Goal: Book appointment/travel/reservation

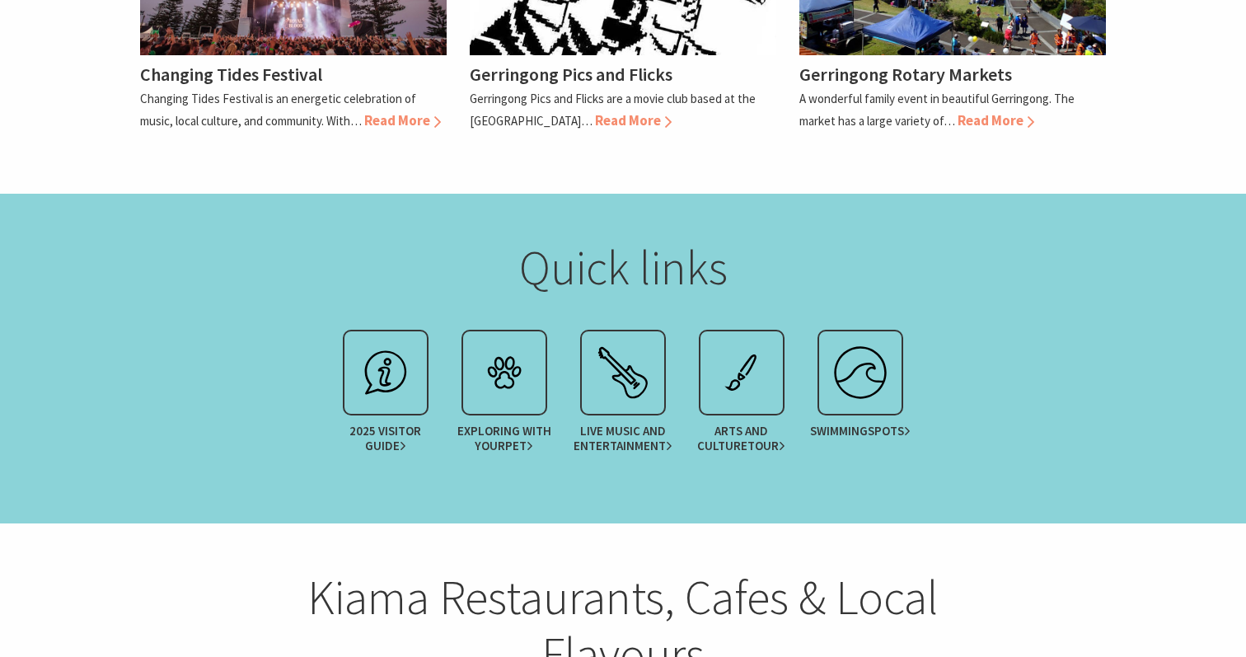
scroll to position [1759, 0]
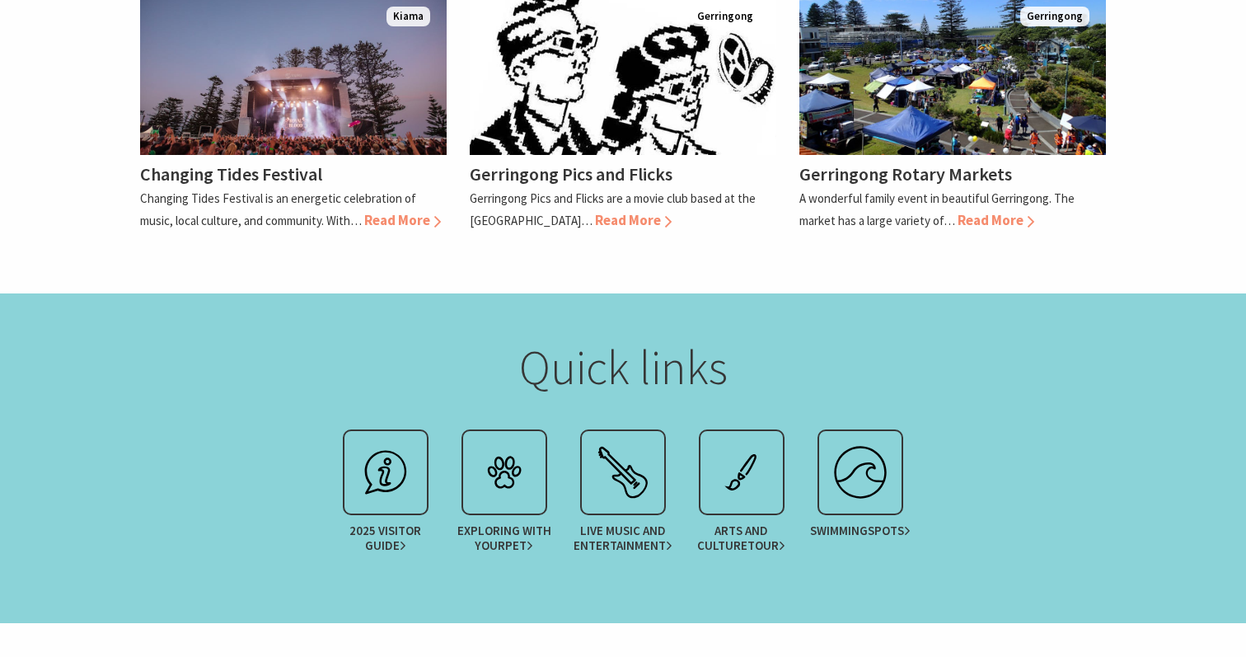
click at [248, 339] on div "Quick links" at bounding box center [623, 380] width 989 height 82
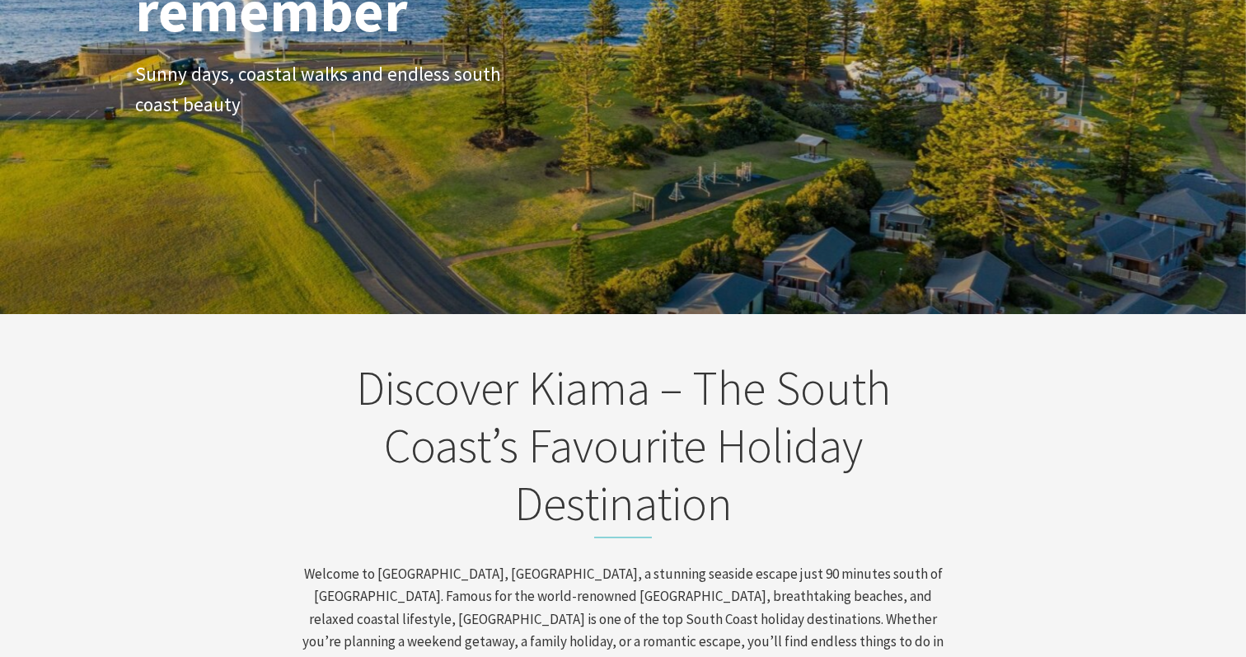
scroll to position [518, 0]
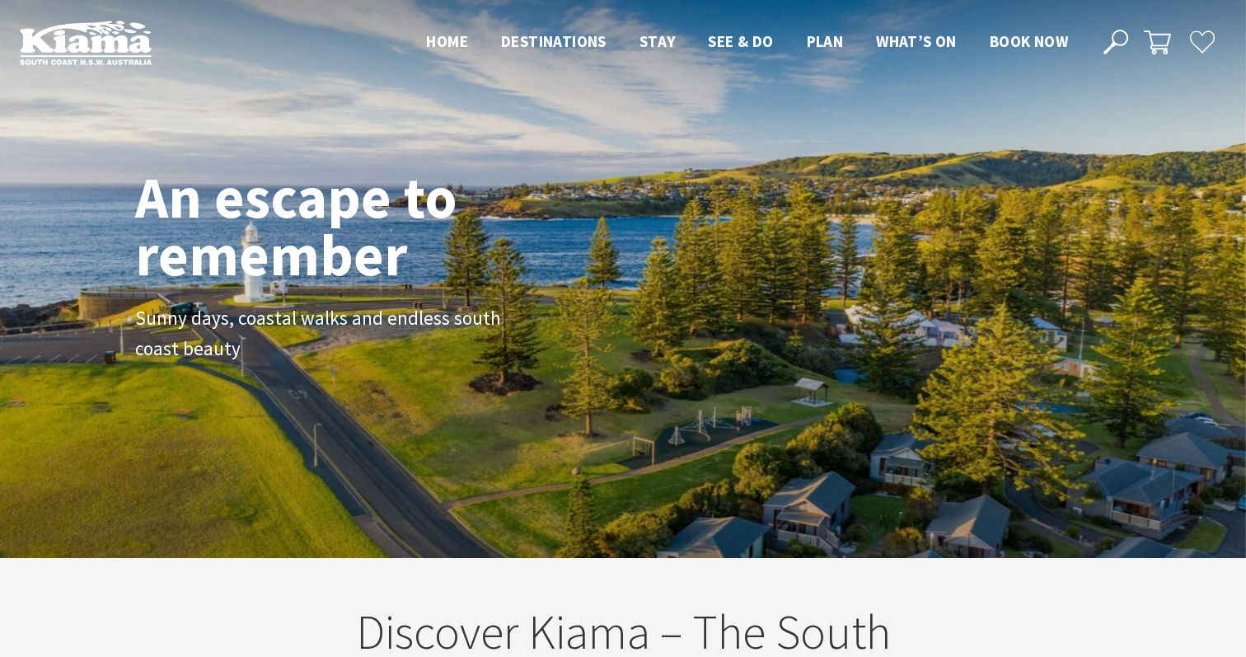
scroll to position [0, 0]
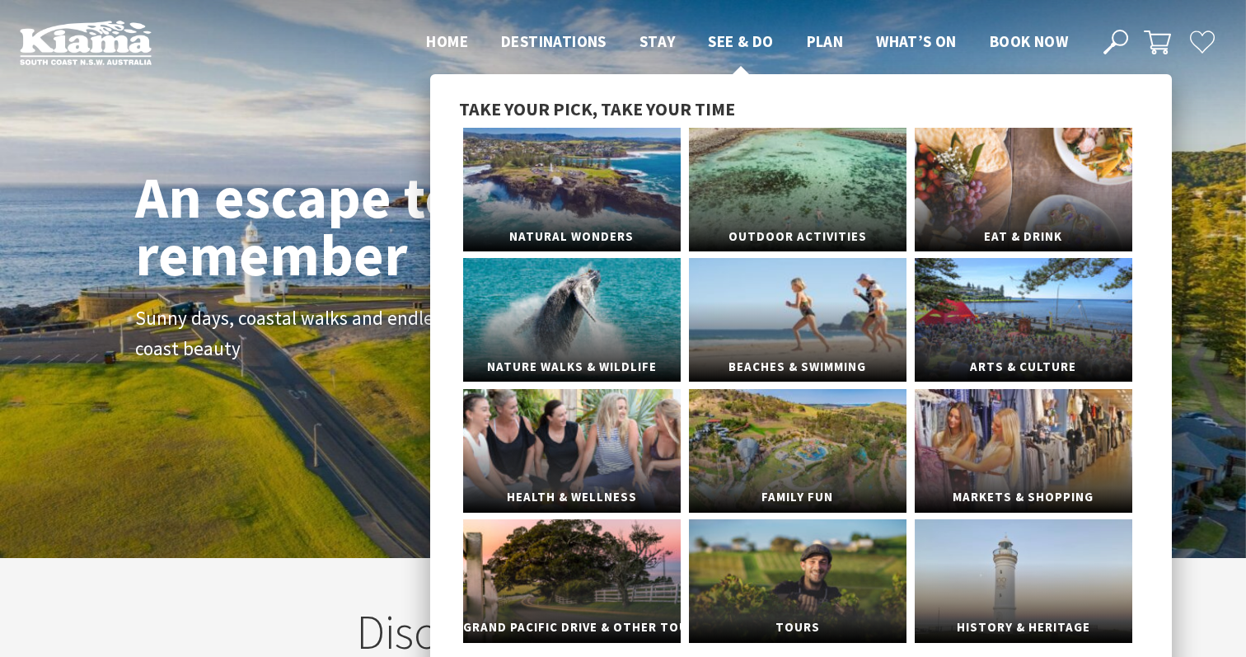
click at [757, 42] on span "See & Do" at bounding box center [740, 41] width 65 height 20
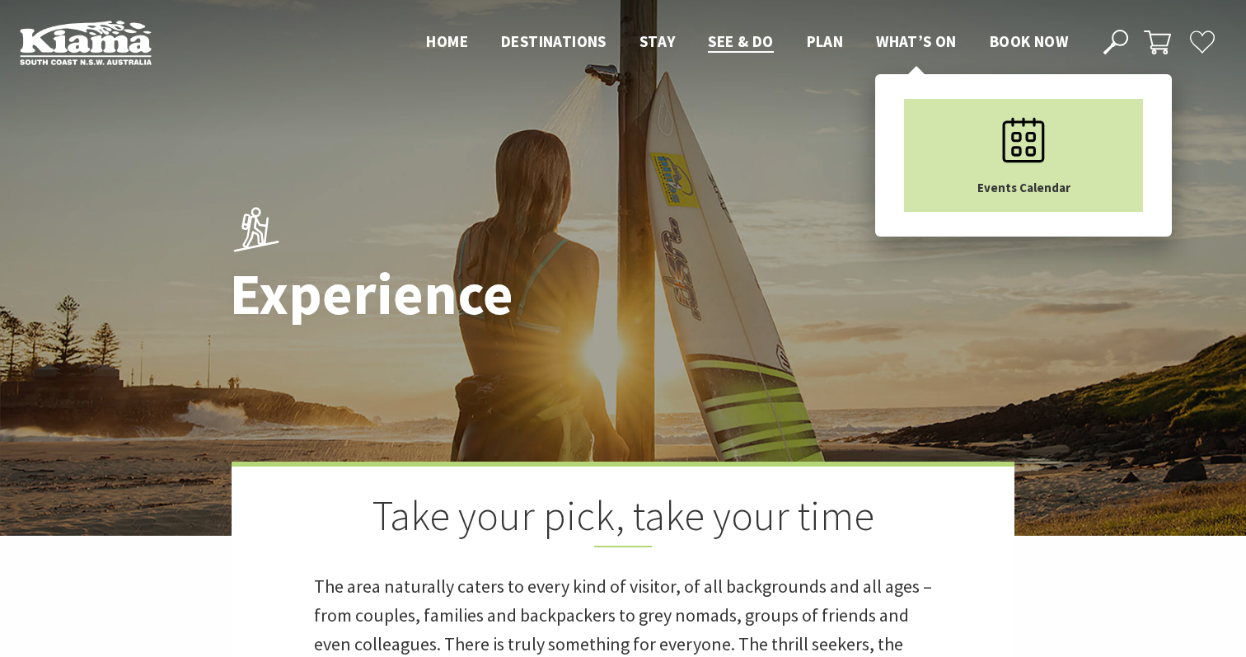
click at [937, 116] on link "Events Calendar" at bounding box center [1023, 155] width 239 height 113
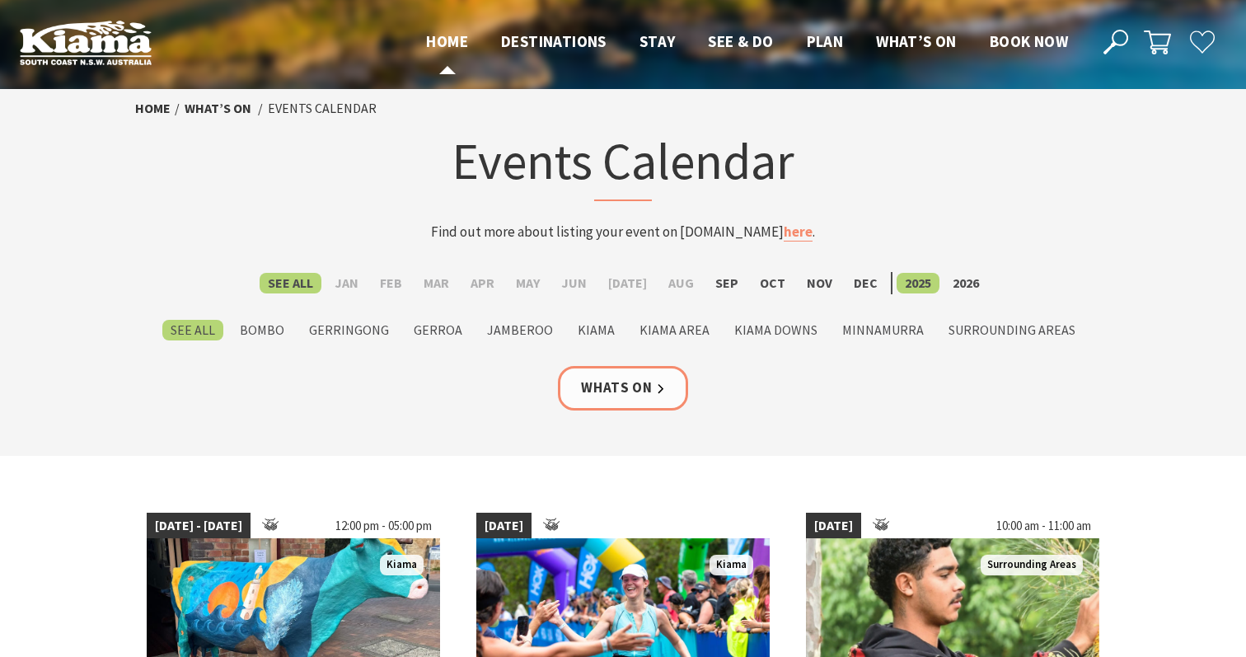
click at [452, 54] on li "Home" at bounding box center [447, 41] width 42 height 25
click at [443, 35] on span "Home" at bounding box center [447, 41] width 42 height 20
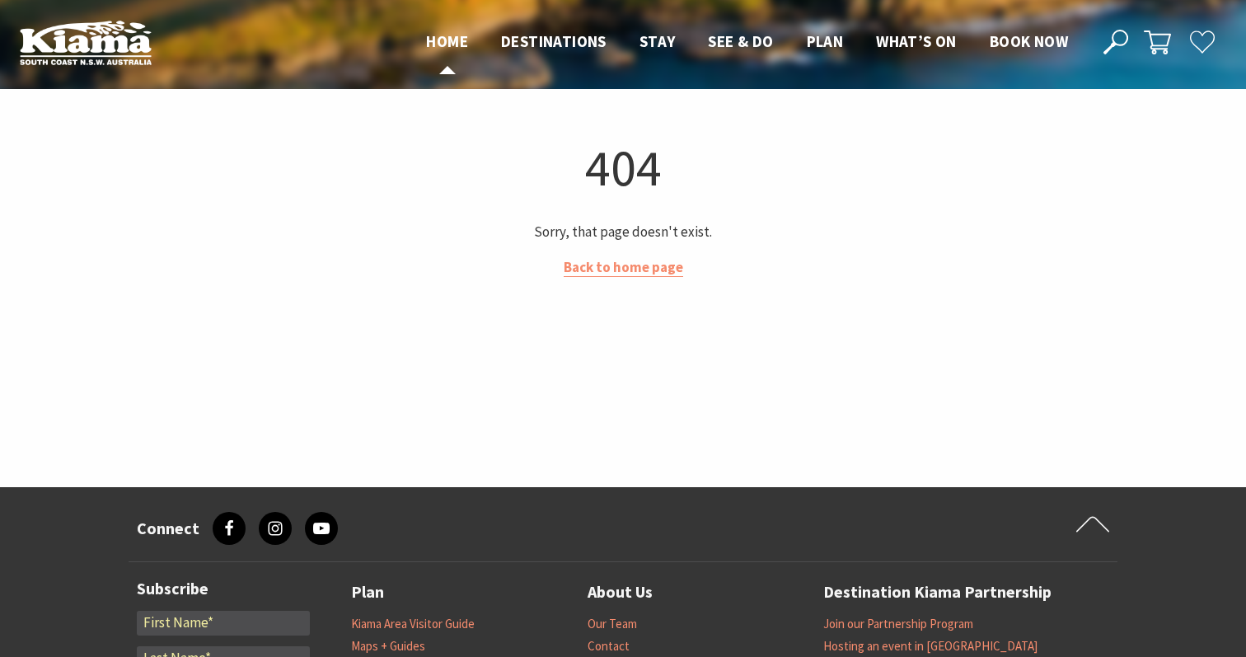
click at [443, 50] on span "Home" at bounding box center [447, 41] width 42 height 20
click at [625, 271] on link "Back to home page" at bounding box center [623, 267] width 119 height 19
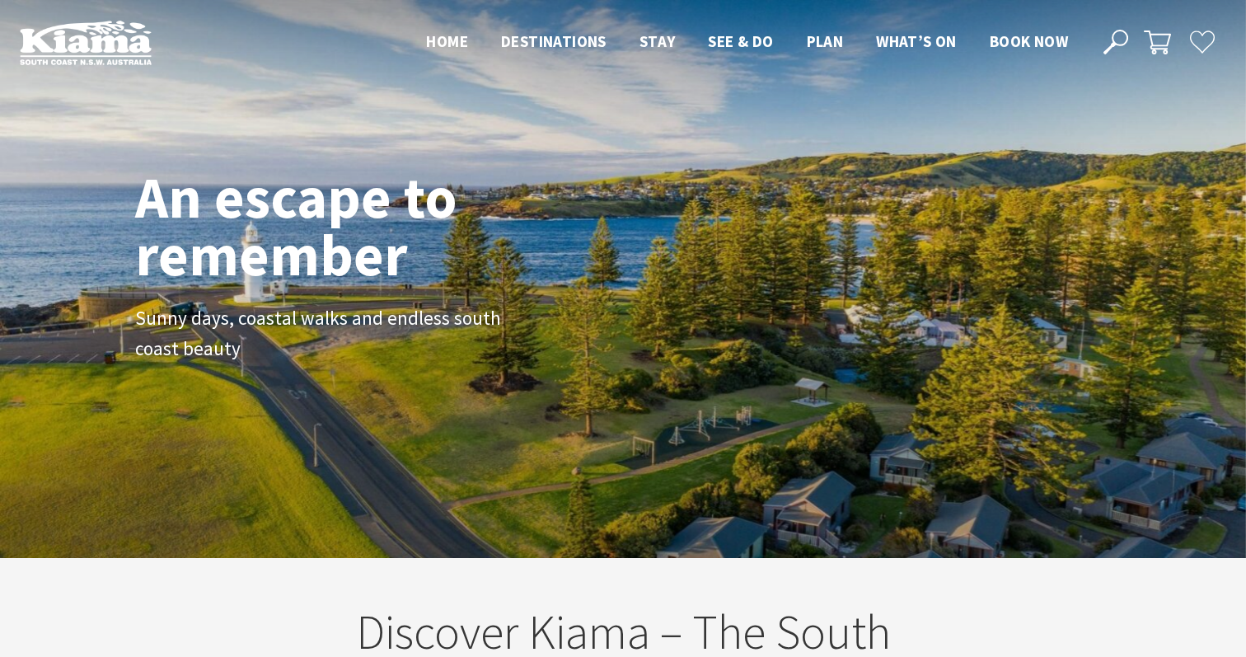
scroll to position [245, 1234]
click at [446, 40] on span "Home" at bounding box center [447, 41] width 42 height 20
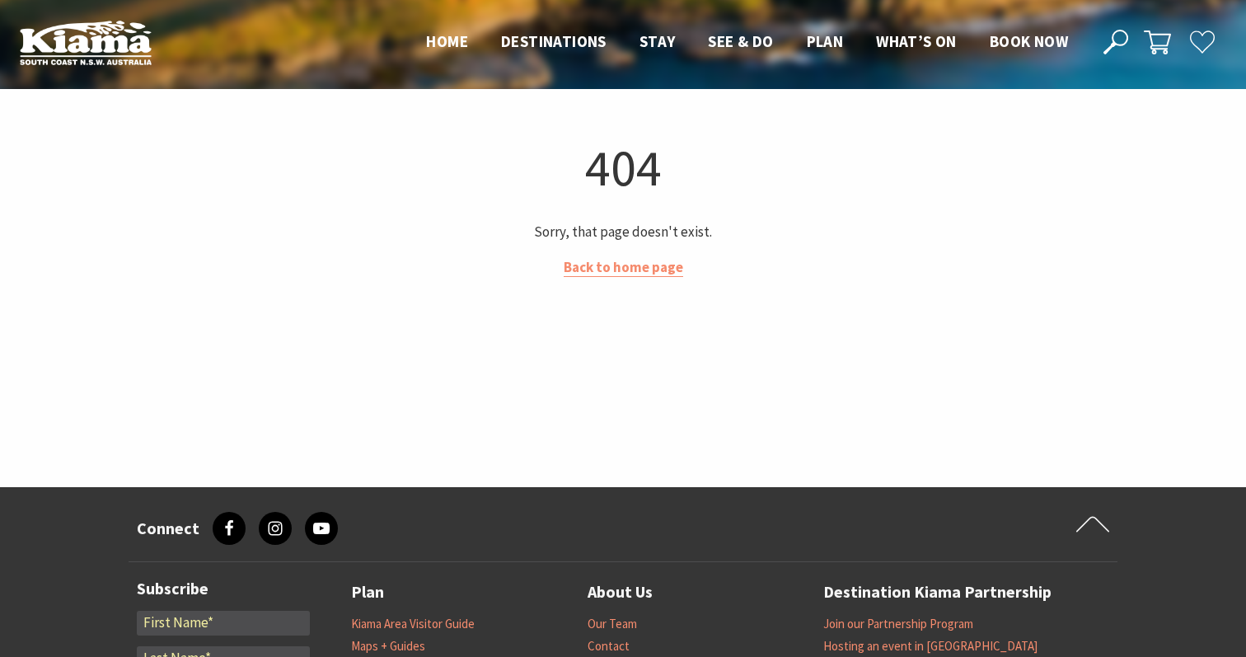
click at [552, 54] on nav "Close Nav Home Destinations Towns & Villages Kiama Gerringong Gerroa Jamberoo M…" at bounding box center [747, 42] width 675 height 27
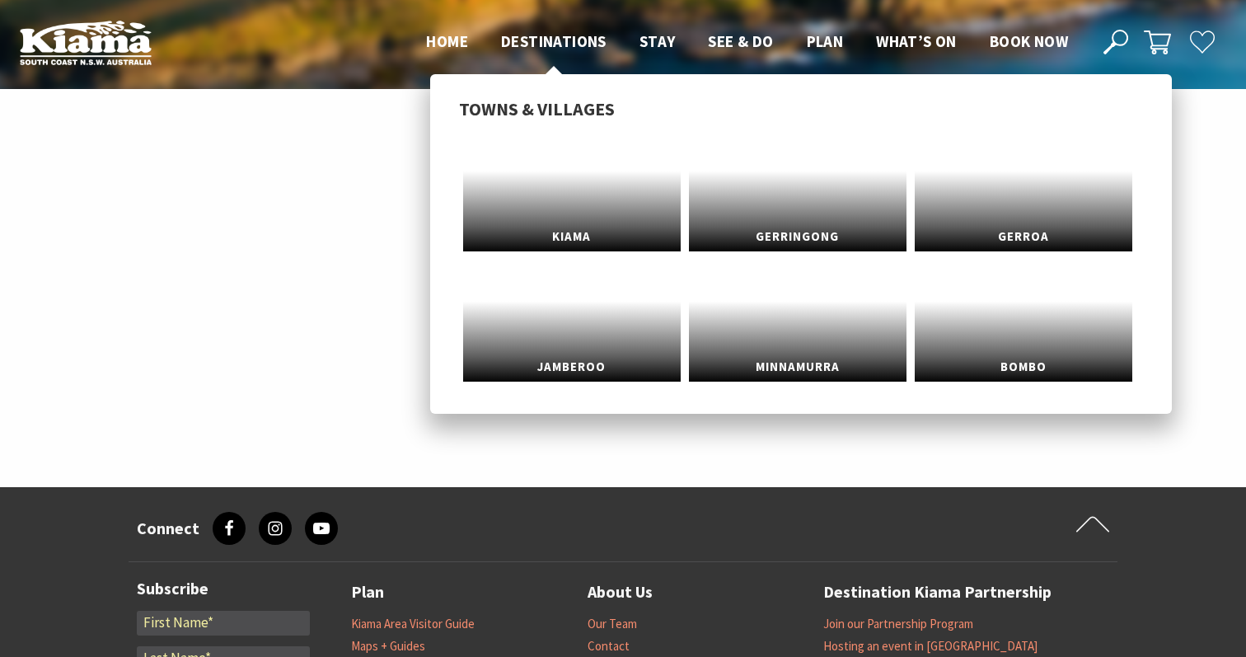
click at [543, 44] on span "Destinations" at bounding box center [553, 41] width 105 height 20
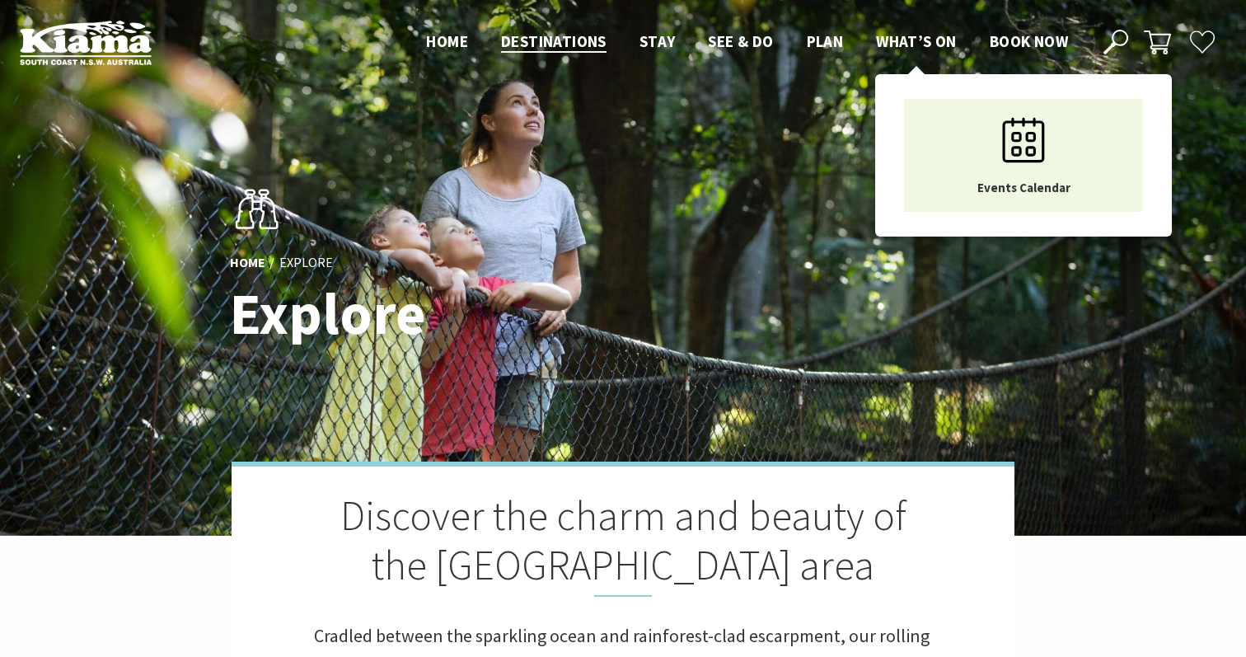
click at [937, 45] on span "What’s On" at bounding box center [916, 41] width 81 height 20
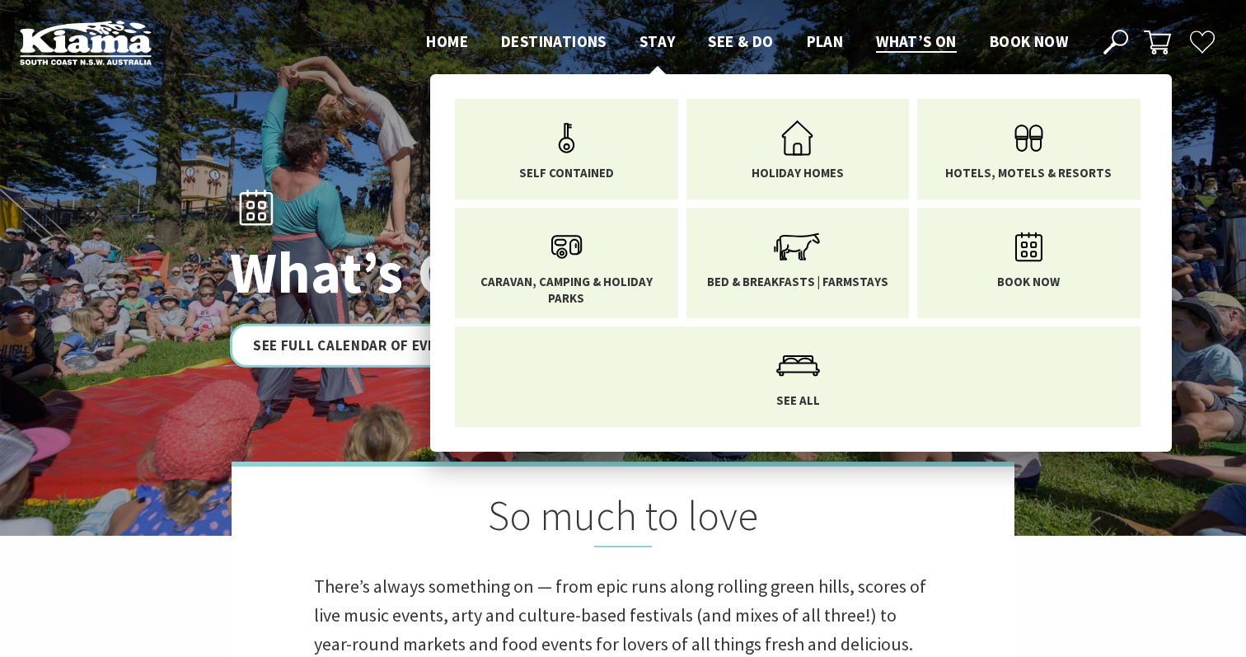
click at [657, 40] on span "Stay" at bounding box center [657, 41] width 36 height 20
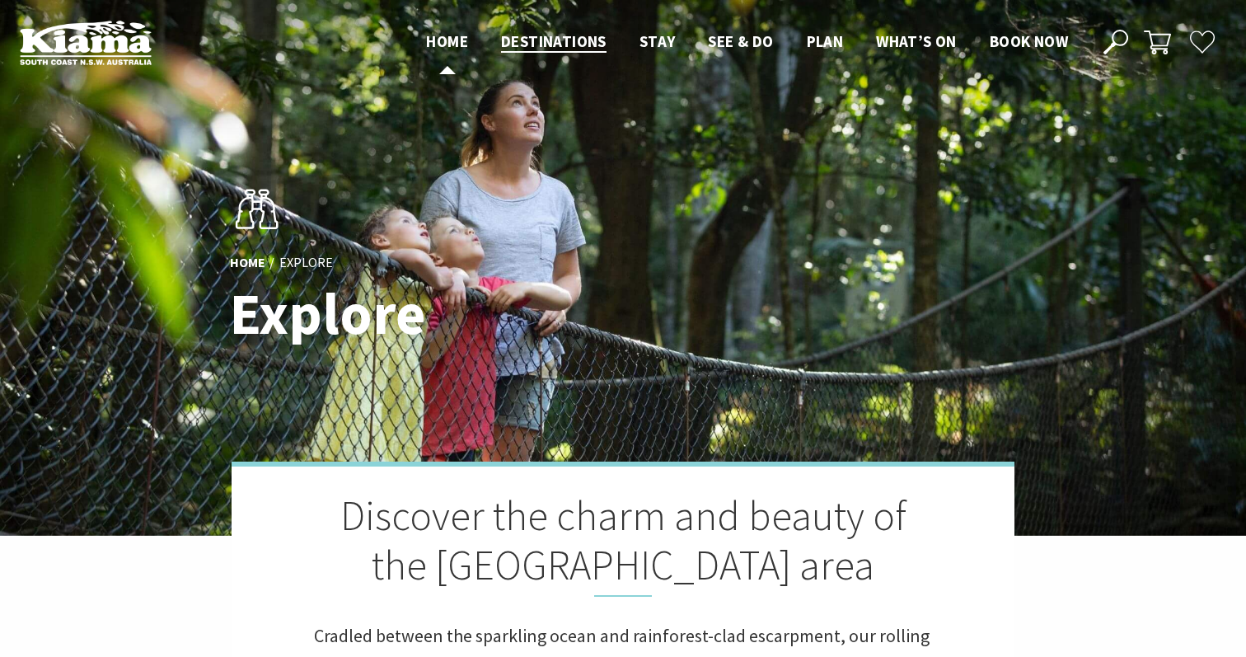
click at [452, 34] on span "Home" at bounding box center [447, 41] width 42 height 20
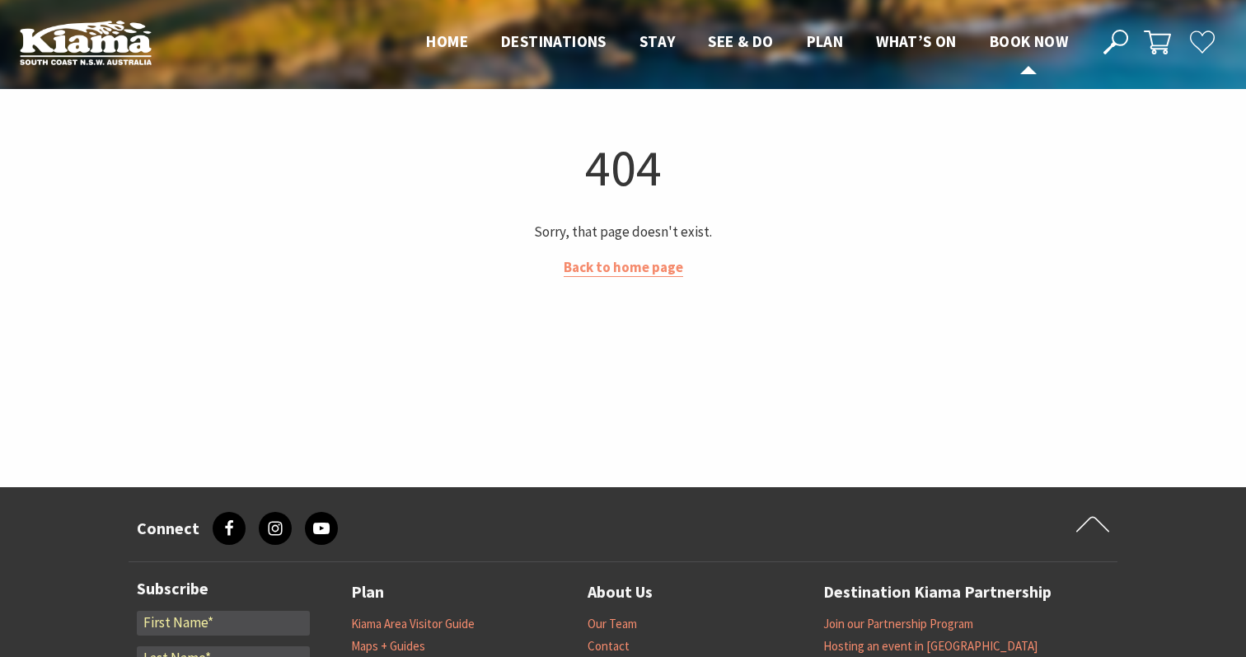
click at [1029, 44] on span "Book now" at bounding box center [1029, 41] width 78 height 20
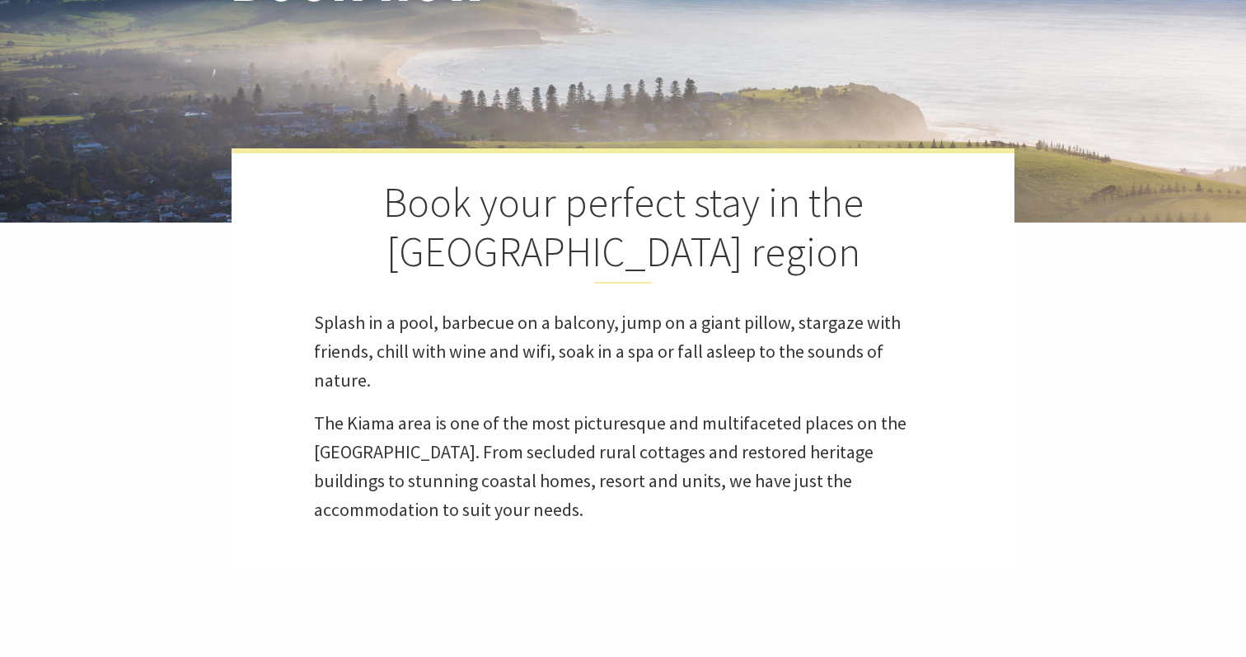
scroll to position [245, 0]
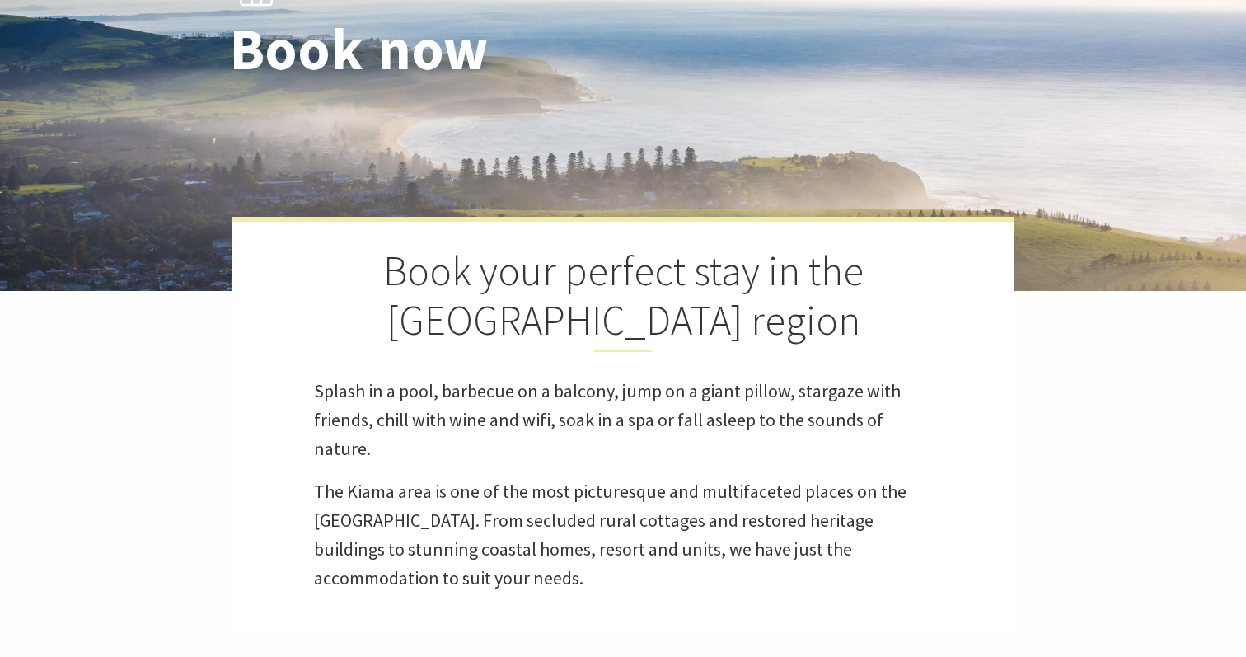
select select "3"
select select "2"
select select "3"
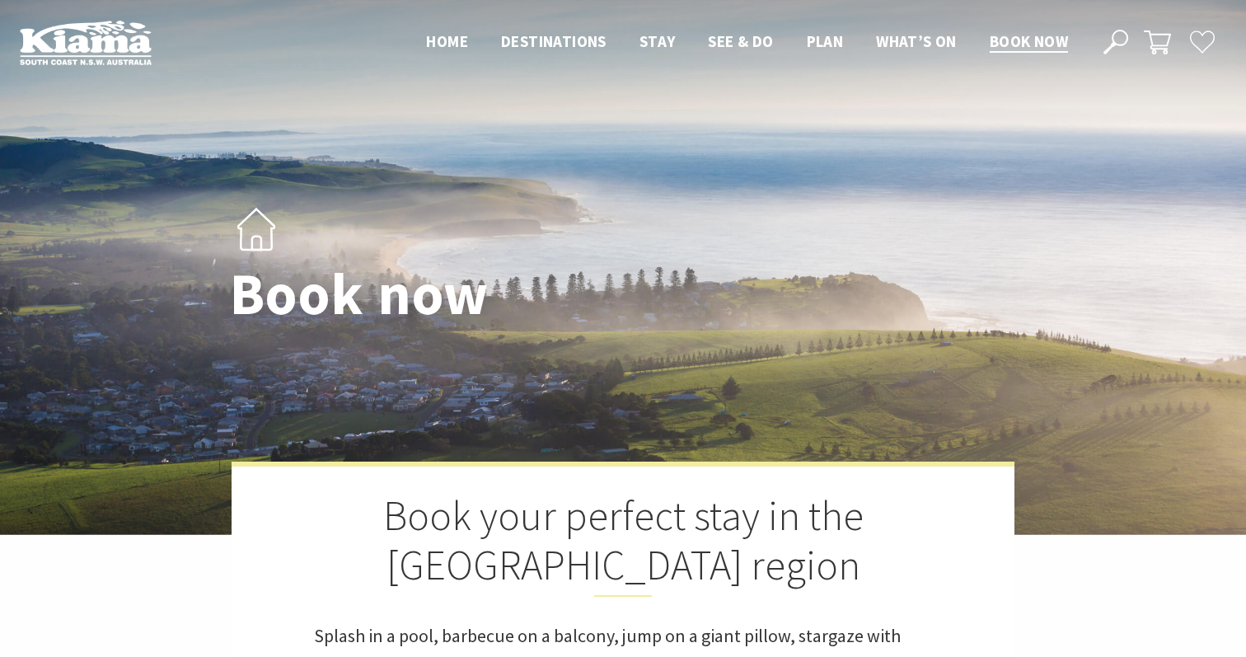
scroll to position [0, 0]
